Goal: Communication & Community: Share content

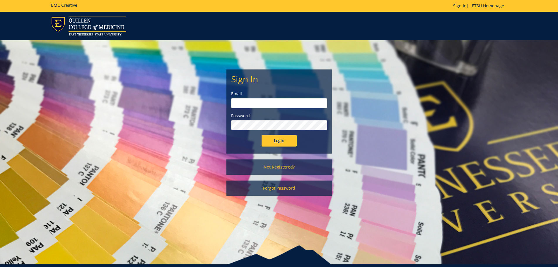
click at [262, 104] on input "email" at bounding box center [279, 103] width 96 height 10
type input "[EMAIL_ADDRESS][DOMAIN_NAME]"
click at [262, 135] on input "Login" at bounding box center [279, 141] width 35 height 12
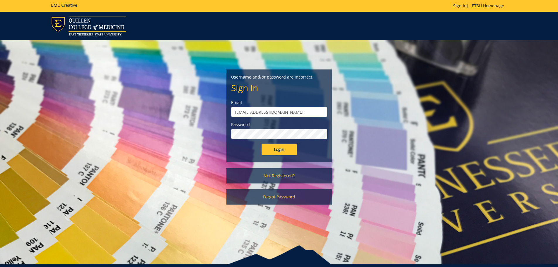
click at [262, 144] on input "Login" at bounding box center [279, 150] width 35 height 12
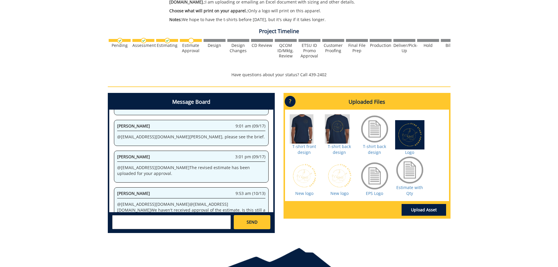
scroll to position [233, 0]
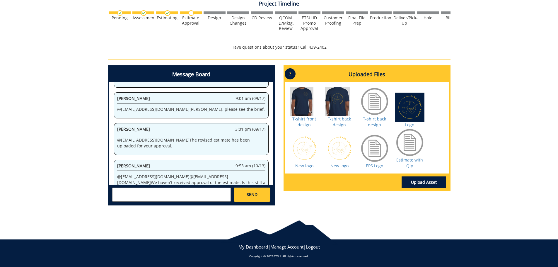
click at [129, 192] on textarea at bounding box center [171, 194] width 119 height 14
type textarea "@"
type textarea "@[EMAIL_ADDRESS][DOMAIN_NAME] @[EMAIL_ADDRESS][DOMAIN_NAME] Hi, [PERSON_NAME]. …"
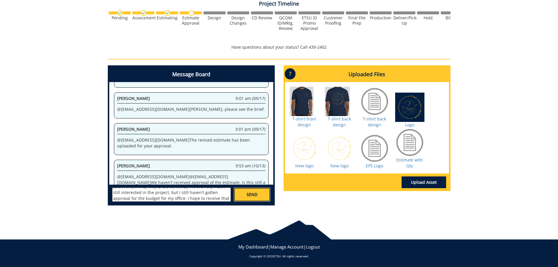
click at [263, 193] on link "SEND" at bounding box center [252, 194] width 36 height 14
